Goal: Find specific page/section: Find specific page/section

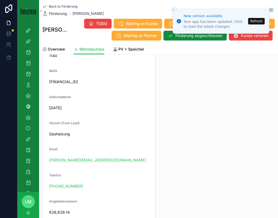
scroll to position [506, 0]
click at [53, 5] on span "Back to Förderung" at bounding box center [63, 6] width 29 height 4
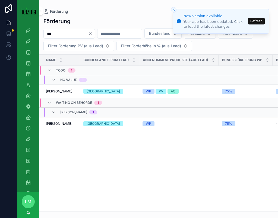
click at [92, 33] on icon "Clear" at bounding box center [90, 34] width 2 height 2
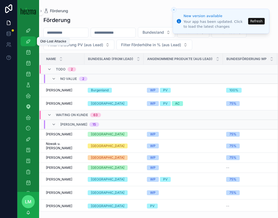
click at [29, 42] on icon "scrollable content" at bounding box center [28, 41] width 5 height 5
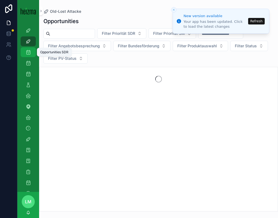
click at [29, 50] on icon "scrollable content" at bounding box center [28, 51] width 5 height 5
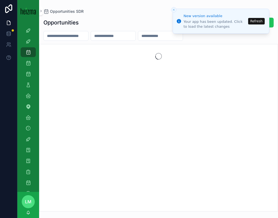
click at [63, 36] on input "scrollable content" at bounding box center [66, 36] width 45 height 8
type input "******"
click at [256, 23] on button "Refresh" at bounding box center [256, 21] width 17 height 7
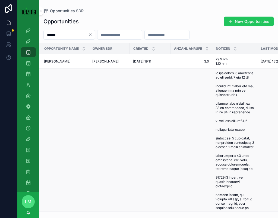
scroll to position [0, 202]
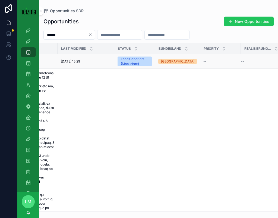
click at [80, 57] on td "[DATE] 15:29 [DATE] 15:29" at bounding box center [86, 61] width 57 height 14
click at [80, 58] on td "[DATE] 15:29 [DATE] 15:29" at bounding box center [86, 61] width 57 height 14
click at [80, 62] on span "[DATE] 15:29" at bounding box center [70, 61] width 19 height 4
